Goal: Task Accomplishment & Management: Manage account settings

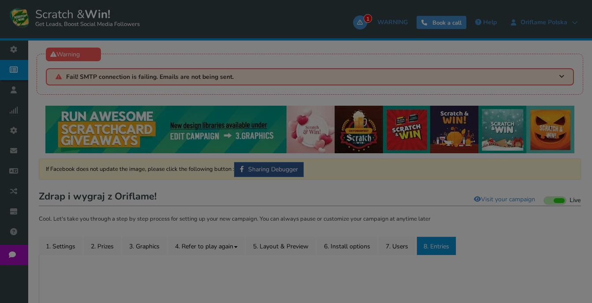
scroll to position [142, 0]
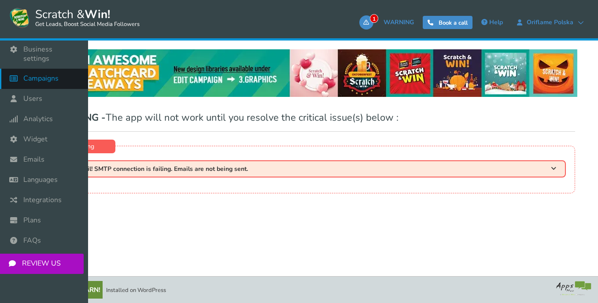
click at [37, 74] on span "Campaigns" at bounding box center [40, 78] width 35 height 9
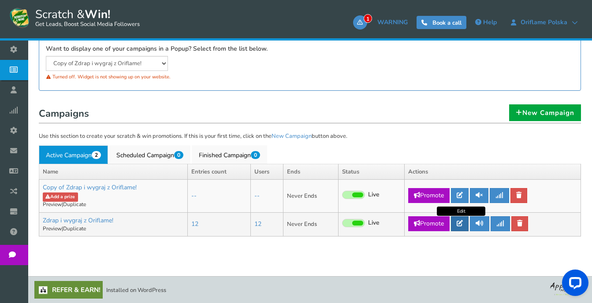
click at [460, 225] on icon at bounding box center [459, 223] width 6 height 6
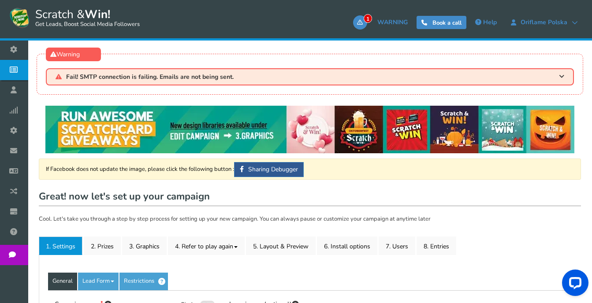
type input "Zdrap i wygraj z Oriflame!"
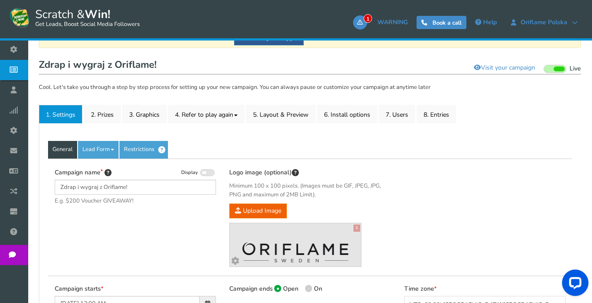
scroll to position [132, 0]
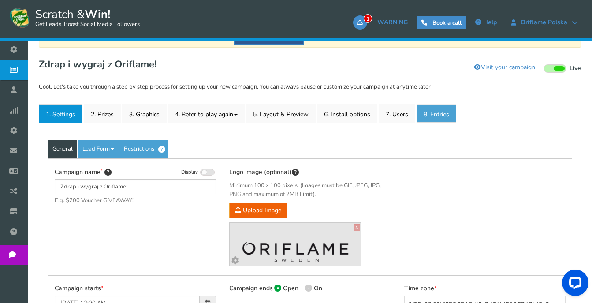
click at [437, 118] on link "8. Entries" at bounding box center [436, 113] width 40 height 19
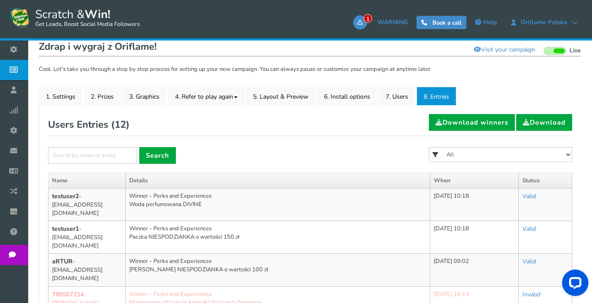
scroll to position [88, 0]
